Goal: Navigation & Orientation: Find specific page/section

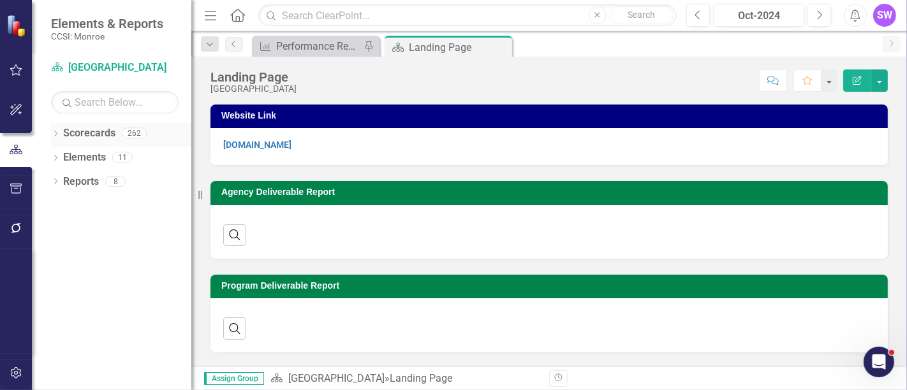
click at [54, 131] on icon "Dropdown" at bounding box center [55, 134] width 9 height 7
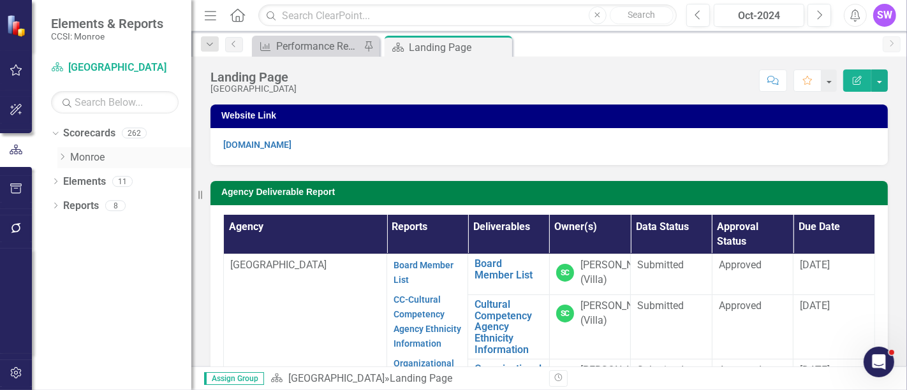
click at [66, 154] on icon "Dropdown" at bounding box center [62, 157] width 10 height 8
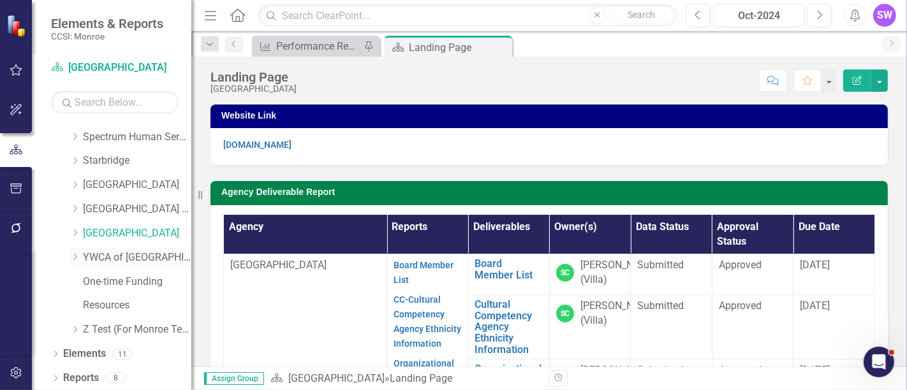
scroll to position [770, 0]
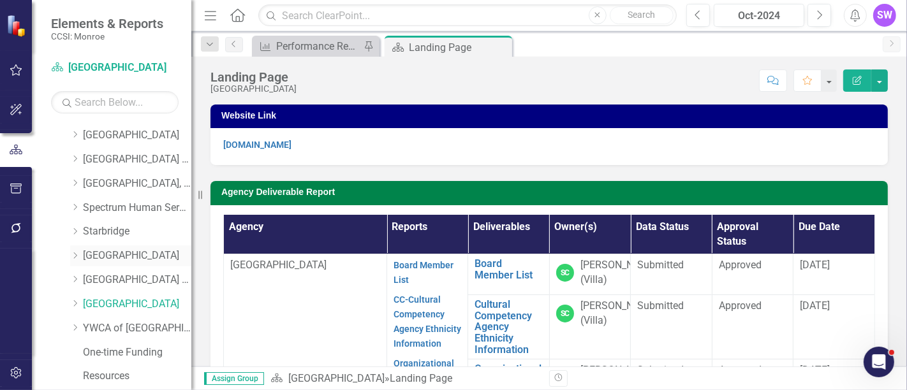
click at [82, 258] on div "Dropdown" at bounding box center [76, 256] width 13 height 11
click at [148, 254] on link "[GEOGRAPHIC_DATA]" at bounding box center [137, 256] width 108 height 15
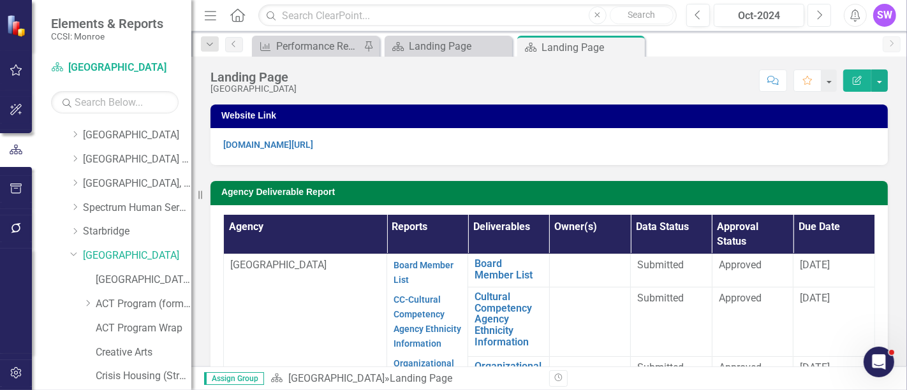
click at [824, 15] on button "Next" at bounding box center [819, 15] width 24 height 23
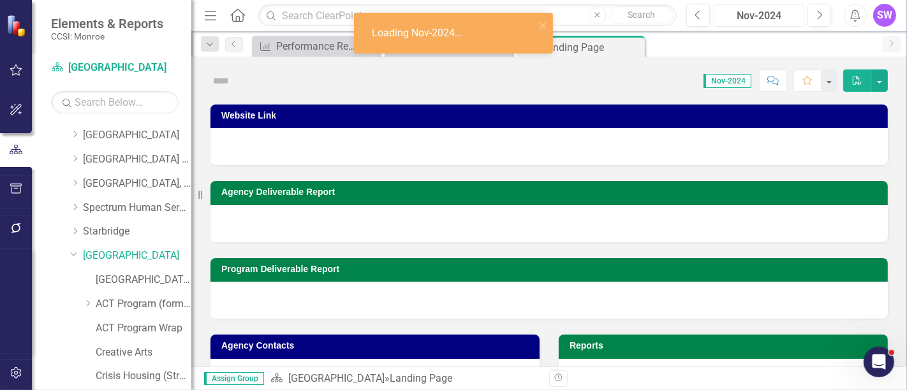
click at [783, 10] on div "Nov-2024" at bounding box center [759, 15] width 82 height 15
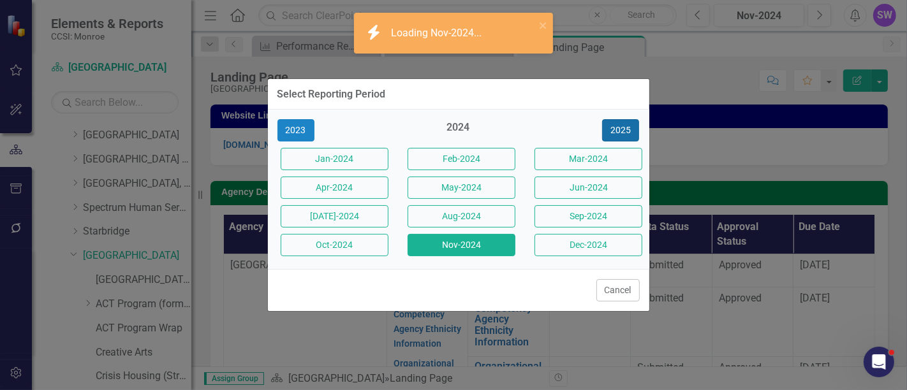
click at [629, 133] on button "2025" at bounding box center [620, 130] width 37 height 22
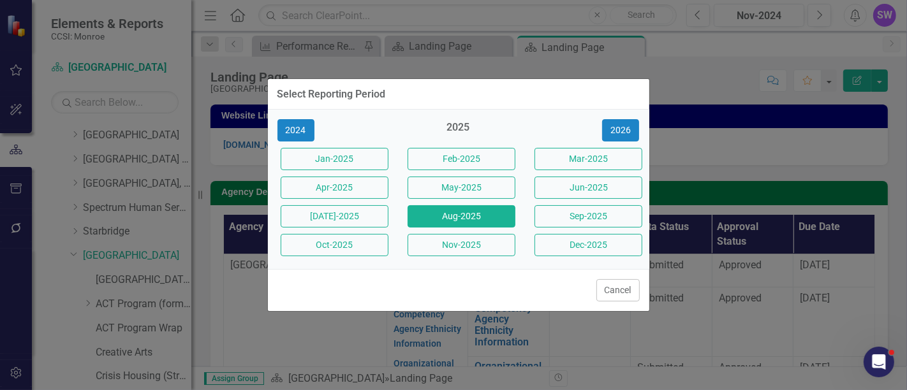
click at [472, 214] on button "Aug-2025" at bounding box center [461, 216] width 108 height 22
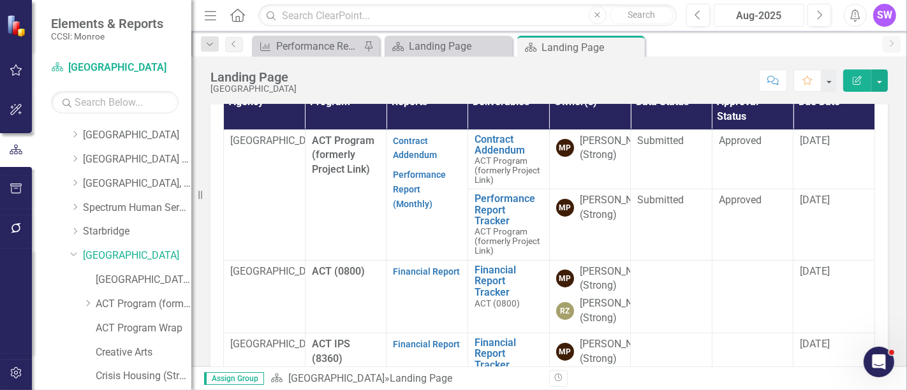
scroll to position [388, 0]
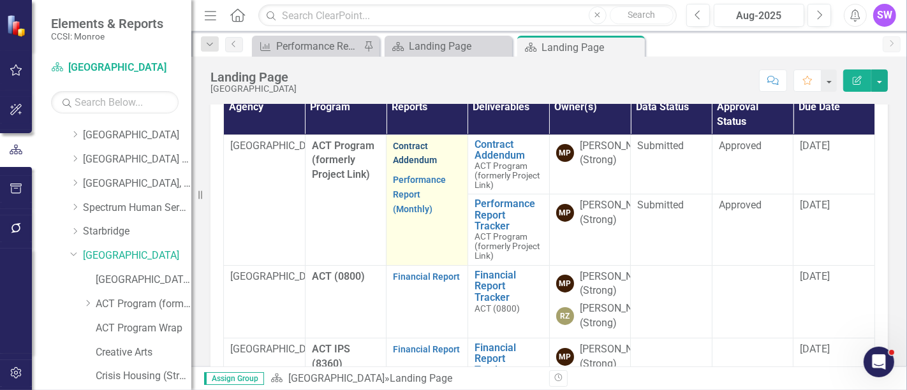
click at [406, 147] on link "Contract Addendum" at bounding box center [415, 153] width 44 height 25
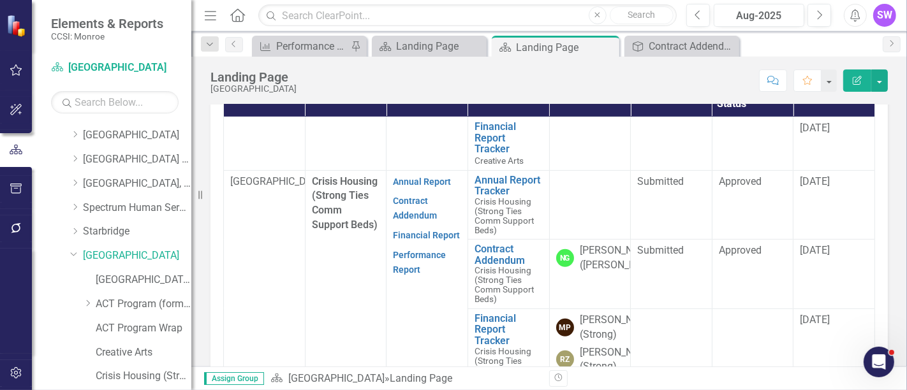
scroll to position [495, 0]
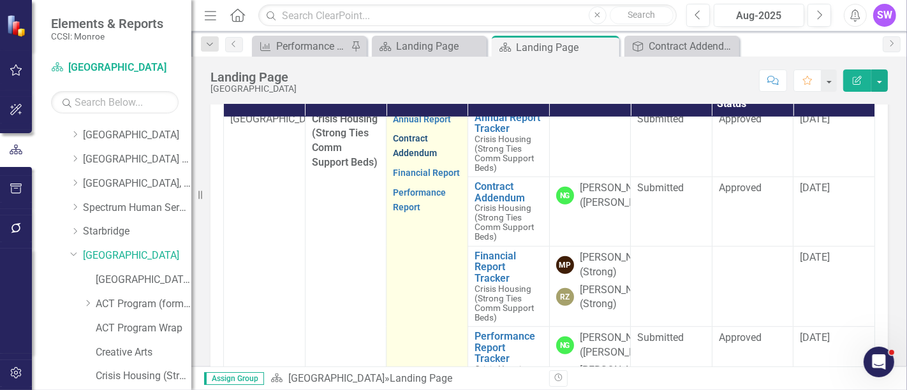
click at [423, 158] on link "Contract Addendum" at bounding box center [415, 145] width 44 height 25
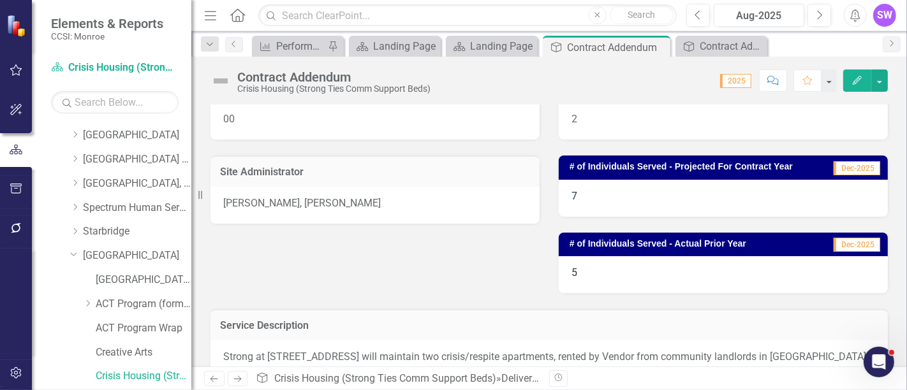
scroll to position [283, 0]
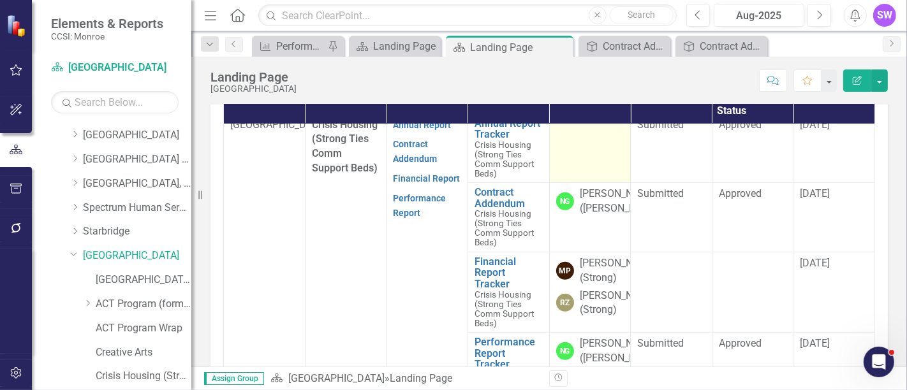
scroll to position [566, 0]
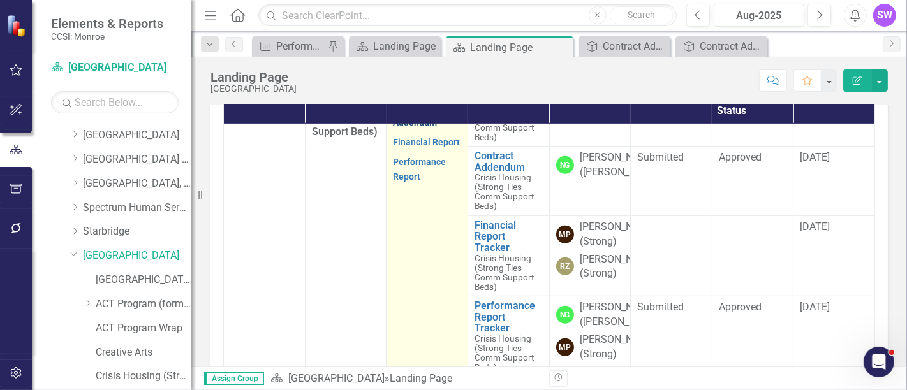
click at [413, 128] on link "Contract Addendum" at bounding box center [415, 115] width 44 height 25
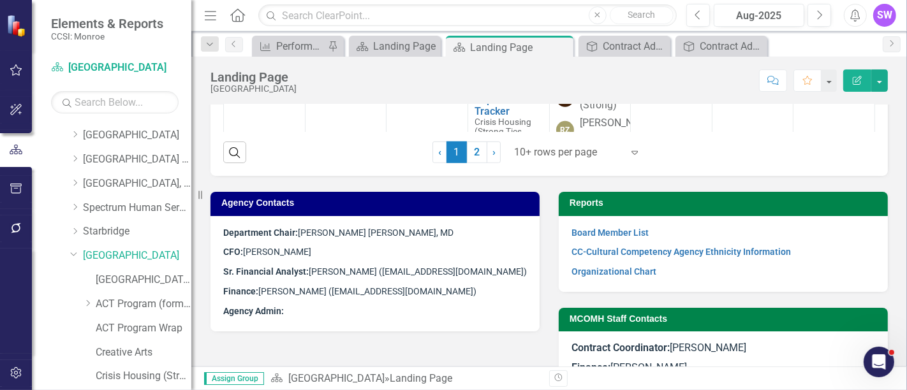
scroll to position [612, 0]
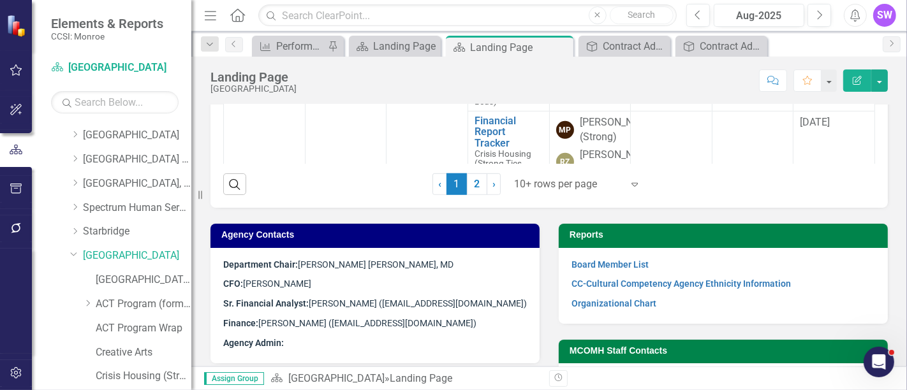
click at [563, 187] on div at bounding box center [568, 184] width 108 height 17
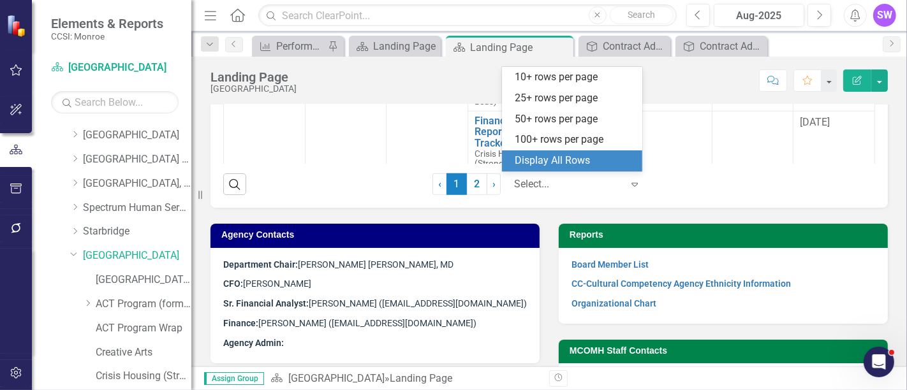
click at [557, 155] on div "Display All Rows" at bounding box center [575, 161] width 120 height 15
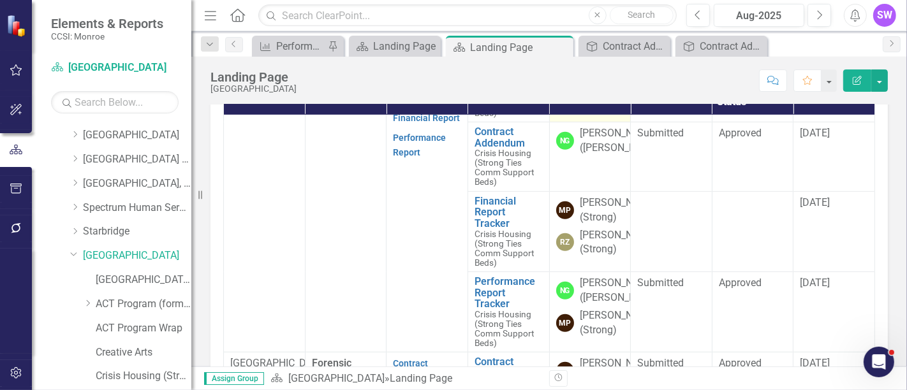
scroll to position [566, 0]
